Goal: Information Seeking & Learning: Learn about a topic

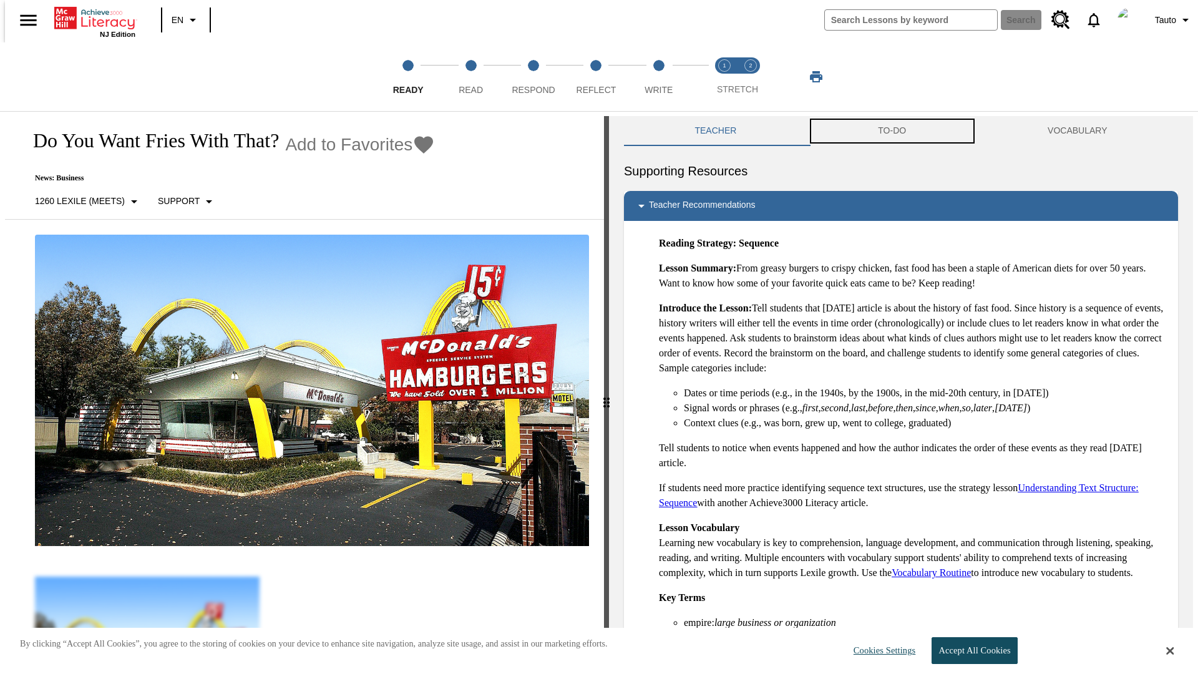
click at [893, 131] on button "TO-DO" at bounding box center [893, 131] width 170 height 30
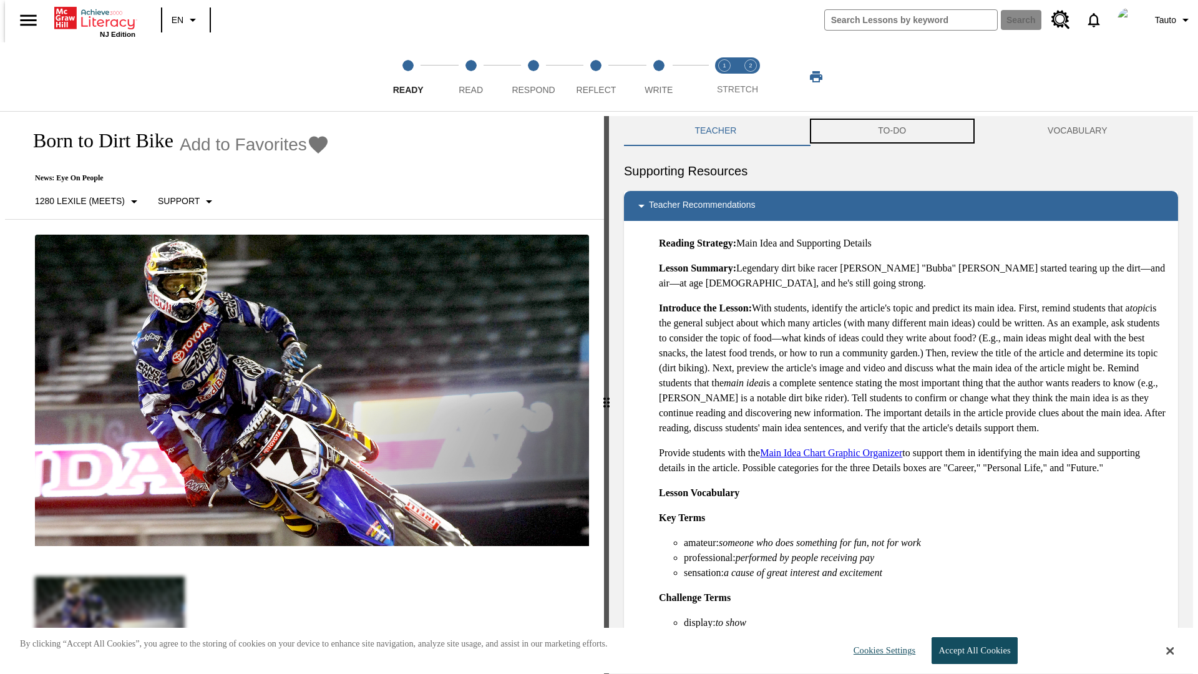
click at [893, 131] on button "TO-DO" at bounding box center [893, 131] width 170 height 30
